Goal: Navigation & Orientation: Find specific page/section

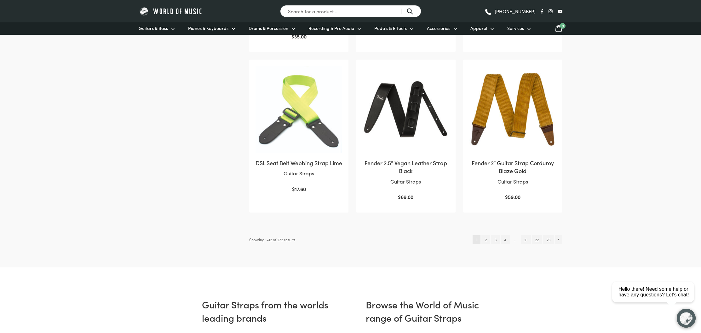
scroll to position [609, 0]
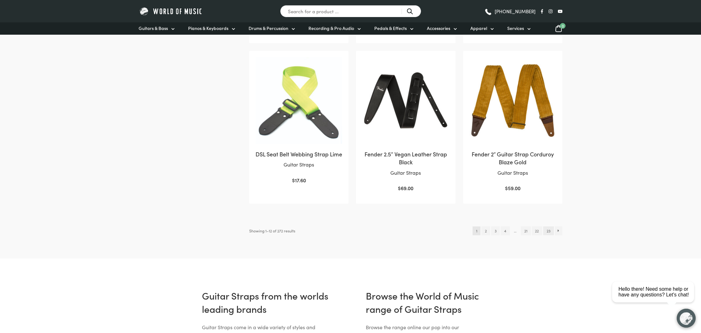
click at [547, 229] on link "23" at bounding box center [548, 230] width 10 height 9
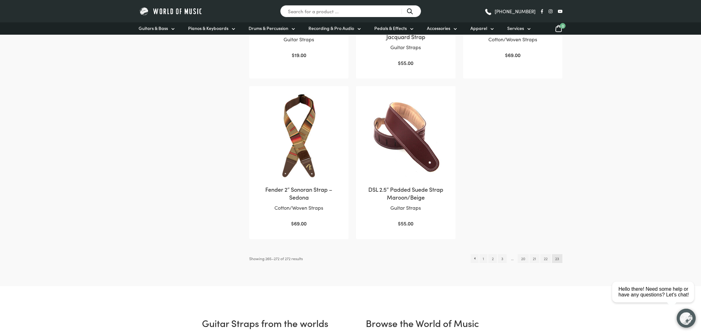
scroll to position [417, 0]
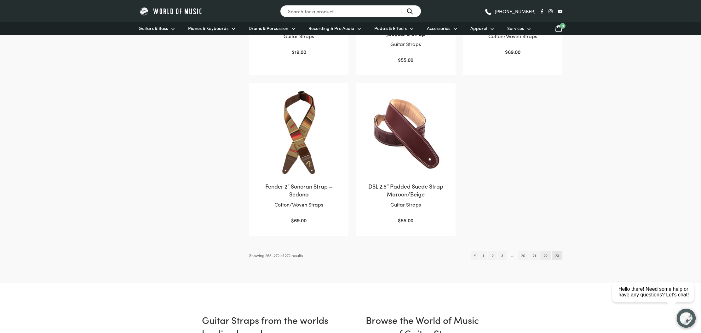
click at [545, 251] on link "22" at bounding box center [545, 255] width 10 height 9
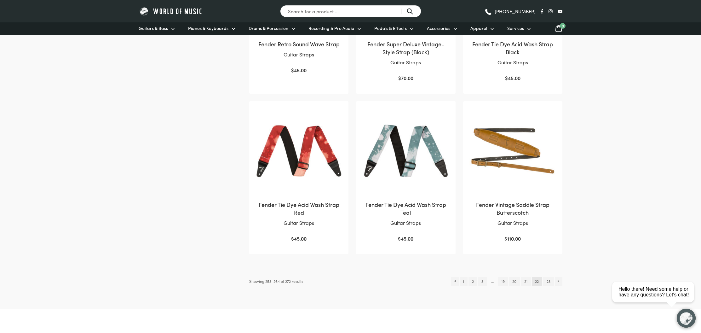
scroll to position [644, 0]
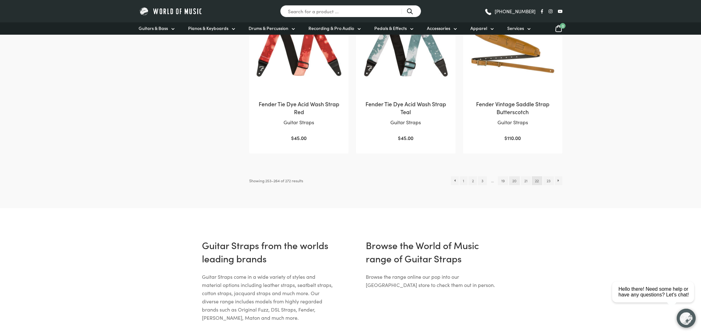
click at [512, 179] on link "20" at bounding box center [514, 180] width 11 height 9
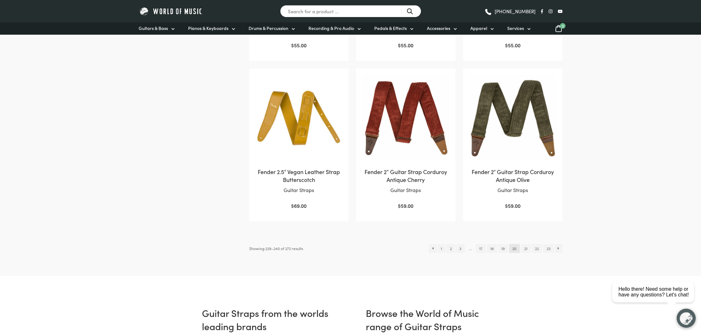
scroll to position [588, 0]
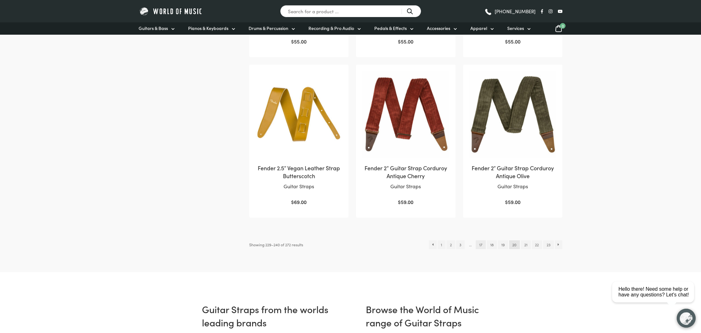
click at [479, 242] on link "17" at bounding box center [481, 244] width 10 height 9
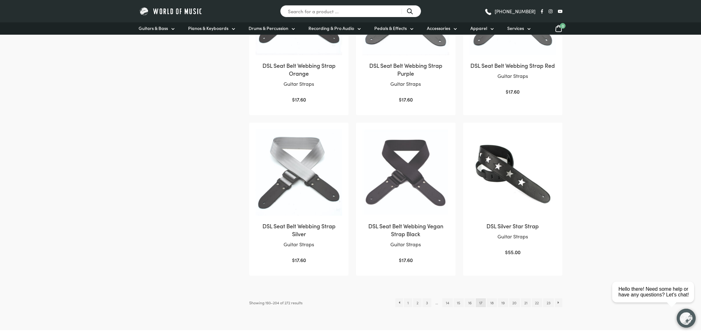
scroll to position [542, 0]
